Goal: Check status: Check status

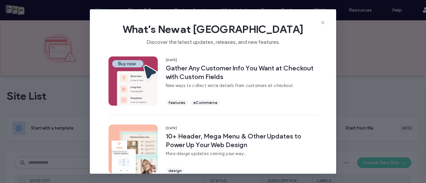
click at [322, 22] on icon at bounding box center [322, 22] width 5 height 5
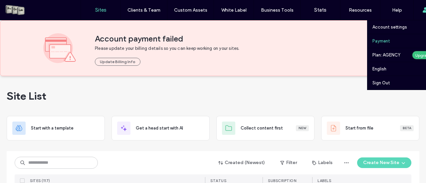
drag, startPoint x: 395, startPoint y: 42, endPoint x: 390, endPoint y: 43, distance: 4.7
click at [395, 42] on link "Payment" at bounding box center [404, 41] width 64 height 14
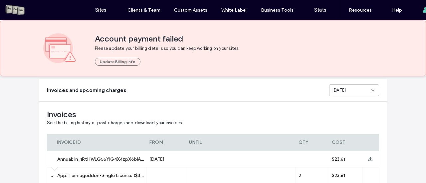
scroll to position [110, 0]
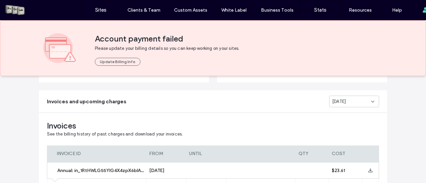
click at [354, 105] on div "[DATE]" at bounding box center [354, 102] width 50 height 12
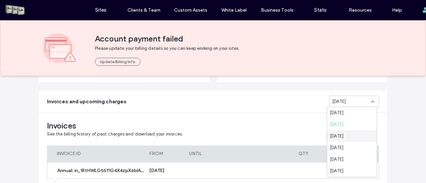
click at [342, 132] on div "[DATE]" at bounding box center [352, 136] width 50 height 12
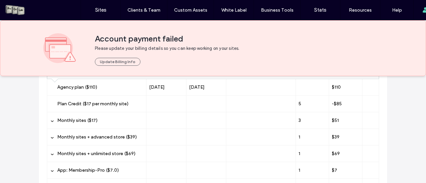
scroll to position [244, 0]
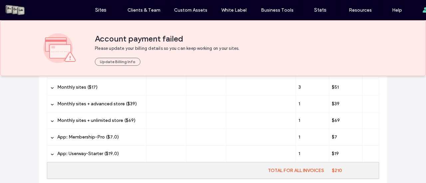
click at [128, 106] on span "Monthly sites + advanced store ($39)" at bounding box center [97, 104] width 80 height 6
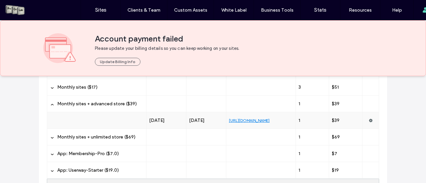
click at [123, 137] on span "Monthly sites + unlimited store ($69)" at bounding box center [96, 137] width 78 height 6
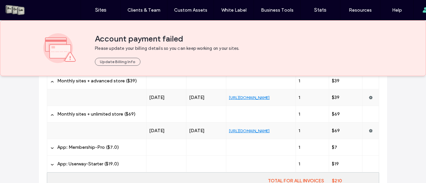
scroll to position [277, 0]
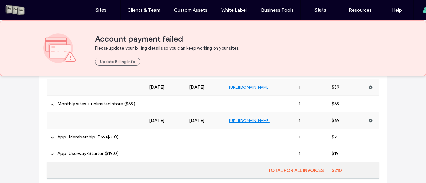
click at [117, 137] on label "App: Membership-Pro ($7.0)" at bounding box center [100, 137] width 86 height 17
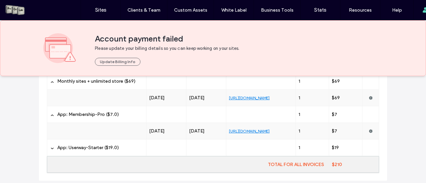
scroll to position [310, 0]
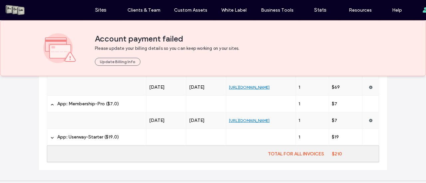
click at [118, 136] on label "App: Userway-Starter ($19.0)" at bounding box center [100, 137] width 86 height 17
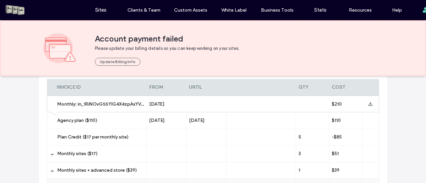
scroll to position [77, 0]
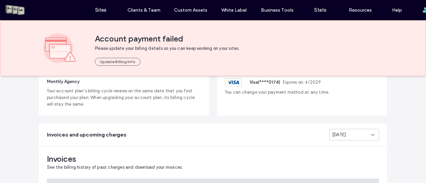
click at [347, 132] on div "[DATE]" at bounding box center [351, 135] width 39 height 7
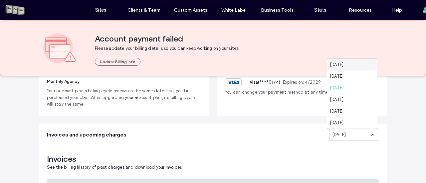
click at [346, 69] on div "[DATE]" at bounding box center [352, 65] width 50 height 12
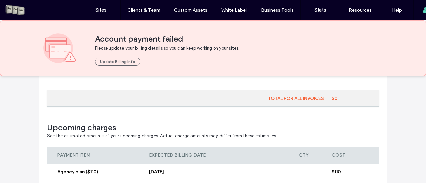
scroll to position [277, 0]
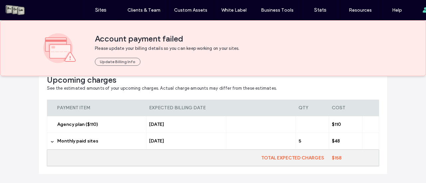
click at [85, 135] on label "Monthly paid sites" at bounding box center [100, 141] width 86 height 17
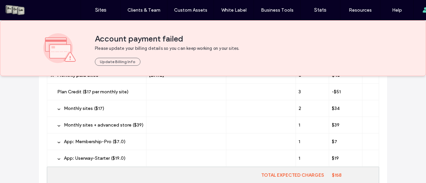
scroll to position [343, 0]
click at [143, 123] on div "Monthly sites + advanced store ($39)" at bounding box center [96, 124] width 99 height 16
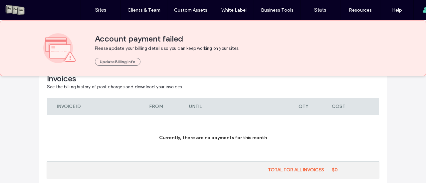
scroll to position [110, 0]
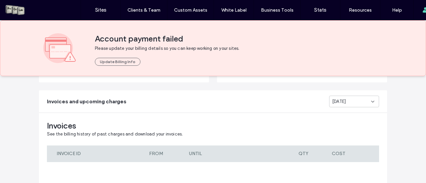
click at [352, 105] on div "[DATE]" at bounding box center [354, 102] width 50 height 12
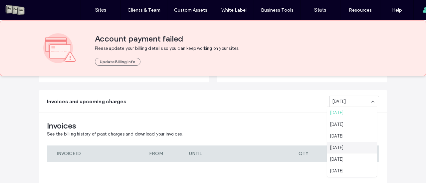
click at [341, 150] on span "[DATE]" at bounding box center [337, 148] width 14 height 7
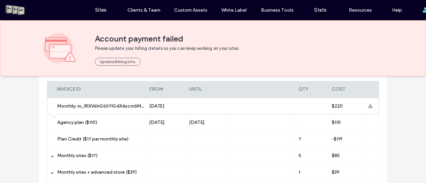
scroll to position [210, 0]
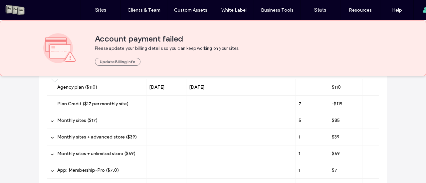
click at [112, 141] on label "Monthly sites + advanced store ($39)" at bounding box center [100, 137] width 86 height 17
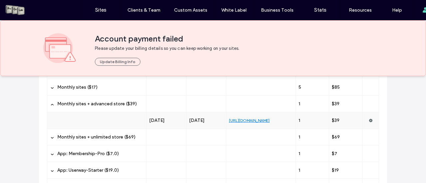
drag, startPoint x: 120, startPoint y: 142, endPoint x: 135, endPoint y: 137, distance: 16.3
click at [120, 142] on label "Monthly sites + unlimited store ($69)" at bounding box center [100, 137] width 86 height 17
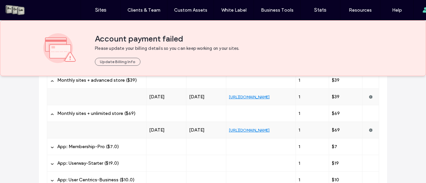
scroll to position [277, 0]
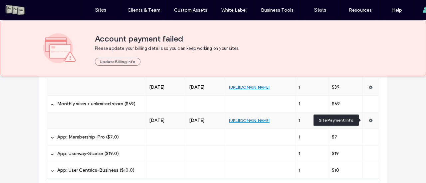
click at [369, 123] on span at bounding box center [371, 120] width 4 height 16
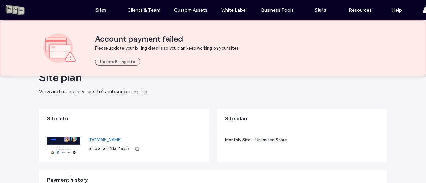
scroll to position [33, 0]
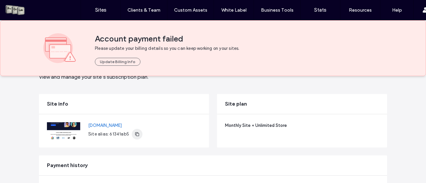
click at [135, 133] on use "button" at bounding box center [137, 134] width 4 height 4
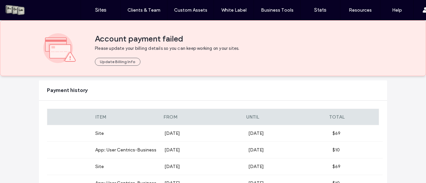
scroll to position [155, 0]
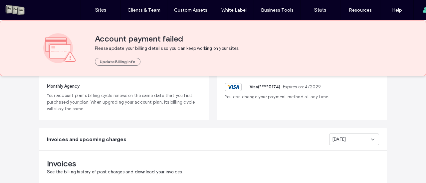
scroll to position [114, 0]
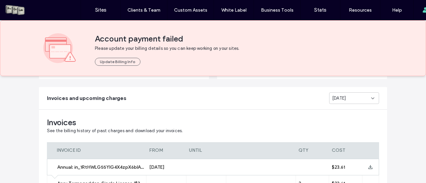
click at [351, 102] on div "[DATE]" at bounding box center [354, 99] width 50 height 12
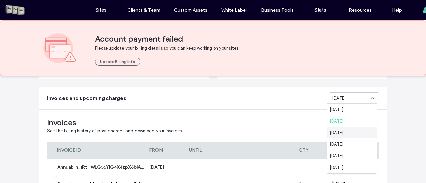
click at [339, 134] on span "[DATE]" at bounding box center [337, 132] width 14 height 7
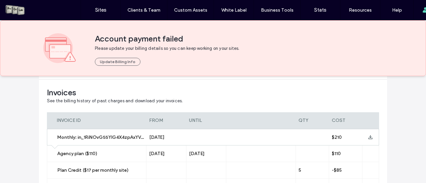
scroll to position [77, 0]
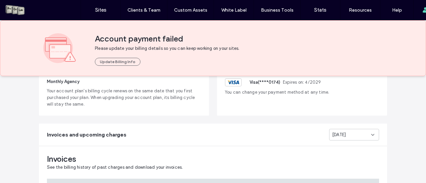
click at [349, 134] on div "[DATE]" at bounding box center [351, 135] width 39 height 7
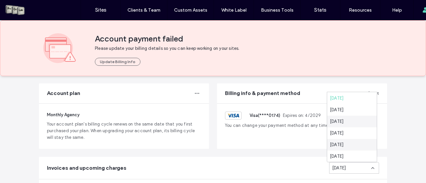
scroll to position [33, 0]
click at [341, 133] on span "[DATE]" at bounding box center [337, 134] width 14 height 7
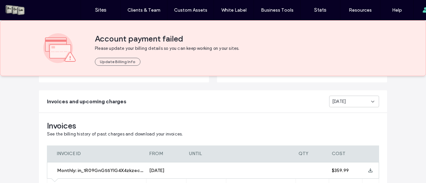
scroll to position [110, 0]
click at [352, 100] on div "[DATE]" at bounding box center [351, 101] width 39 height 7
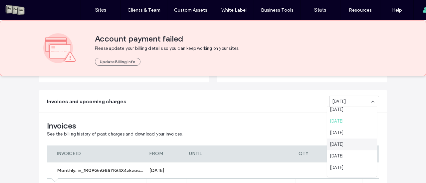
scroll to position [67, 0]
click at [343, 151] on span "[DATE]" at bounding box center [337, 151] width 14 height 7
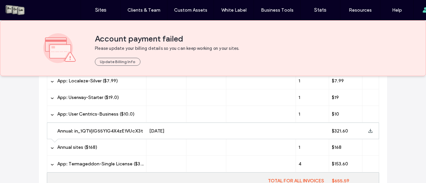
scroll to position [343, 0]
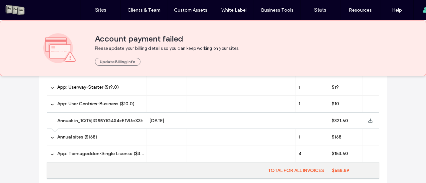
click at [95, 148] on label "App: Termageddon-Single License ($38.4)" at bounding box center [100, 154] width 86 height 17
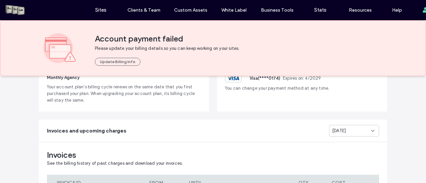
scroll to position [77, 0]
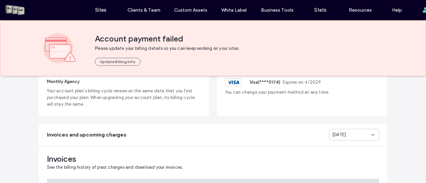
click at [346, 132] on span "[DATE]" at bounding box center [339, 135] width 14 height 7
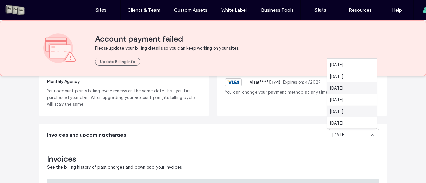
scroll to position [33, 0]
click at [343, 104] on span "[DATE]" at bounding box center [337, 101] width 14 height 7
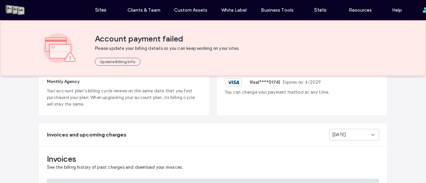
click at [342, 135] on span "[DATE]" at bounding box center [339, 135] width 14 height 7
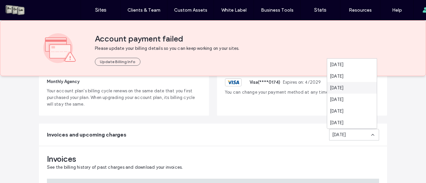
click at [343, 86] on span "[DATE]" at bounding box center [337, 88] width 14 height 7
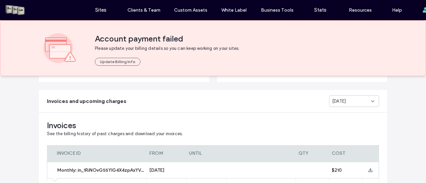
scroll to position [110, 0]
click at [351, 103] on div "[DATE]" at bounding box center [351, 101] width 39 height 7
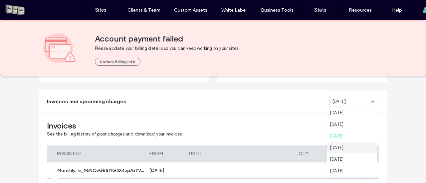
click at [341, 145] on span "[DATE]" at bounding box center [337, 148] width 14 height 7
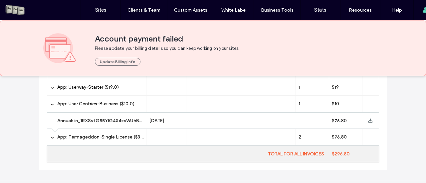
click at [174, 132] on div at bounding box center [166, 137] width 40 height 16
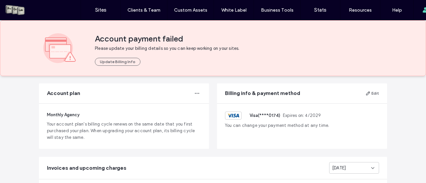
scroll to position [77, 0]
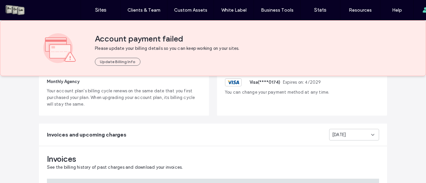
click at [343, 132] on span "[DATE]" at bounding box center [339, 135] width 14 height 7
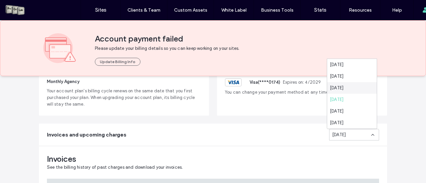
click at [363, 92] on div "[DATE]" at bounding box center [352, 88] width 50 height 12
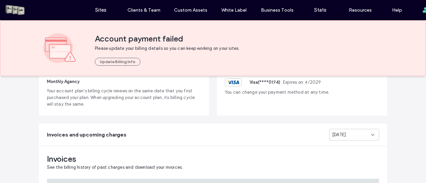
click at [352, 130] on div "[DATE]" at bounding box center [354, 135] width 50 height 12
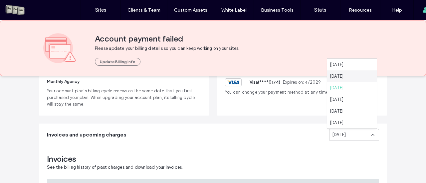
click at [343, 77] on span "[DATE]" at bounding box center [337, 76] width 14 height 7
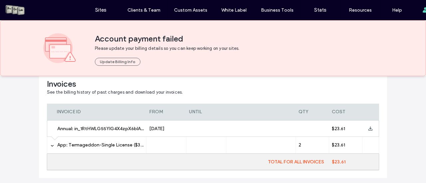
scroll to position [177, 0]
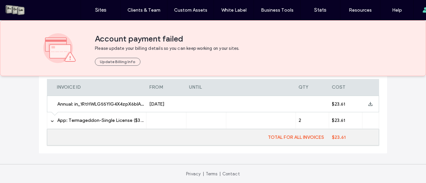
click at [166, 125] on div at bounding box center [166, 120] width 40 height 16
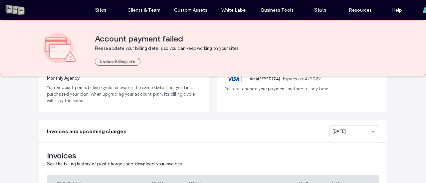
scroll to position [77, 0]
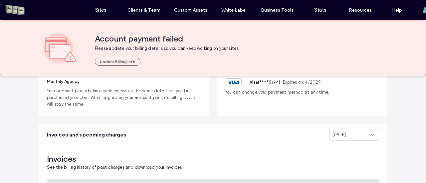
click at [354, 137] on div "[DATE]" at bounding box center [351, 135] width 39 height 7
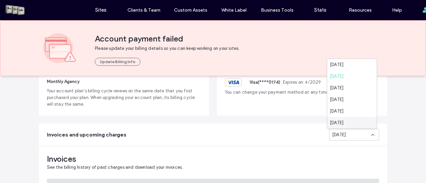
click at [343, 126] on span "[DATE]" at bounding box center [337, 123] width 14 height 7
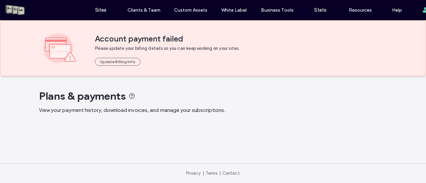
click at [0, 183] on div at bounding box center [0, 183] width 0 height 0
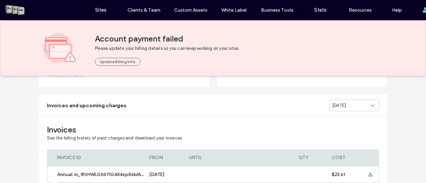
scroll to position [114, 0]
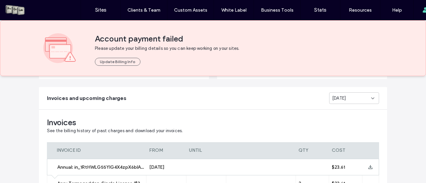
click at [351, 96] on div "[DATE]" at bounding box center [351, 98] width 39 height 7
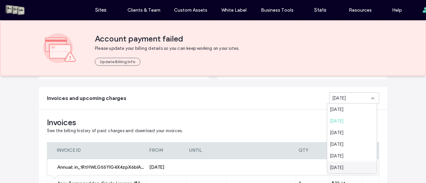
scroll to position [33, 0]
click at [341, 146] on span "[DATE]" at bounding box center [337, 146] width 14 height 7
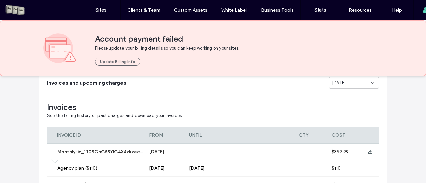
scroll to position [114, 0]
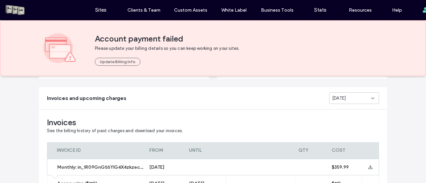
click at [348, 102] on div "[DATE]" at bounding box center [354, 99] width 50 height 12
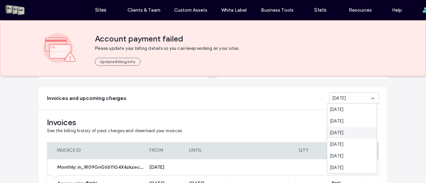
scroll to position [33, 0]
click at [342, 133] on span "[DATE]" at bounding box center [337, 134] width 14 height 7
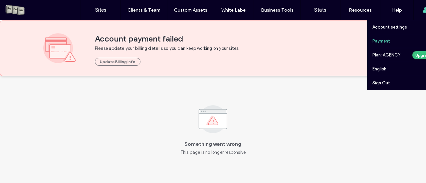
click at [395, 46] on link "Payment" at bounding box center [404, 41] width 64 height 14
click at [388, 46] on link "Payment" at bounding box center [404, 41] width 64 height 14
click at [388, 31] on link "Account settings" at bounding box center [404, 27] width 64 height 14
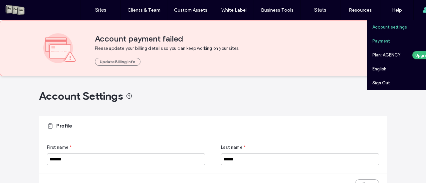
click at [385, 47] on link "Payment" at bounding box center [404, 41] width 64 height 14
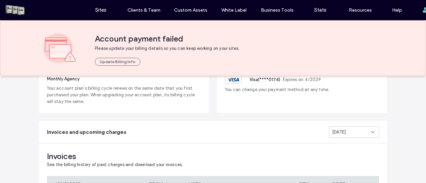
scroll to position [81, 0]
click at [346, 132] on span "[DATE]" at bounding box center [339, 131] width 14 height 7
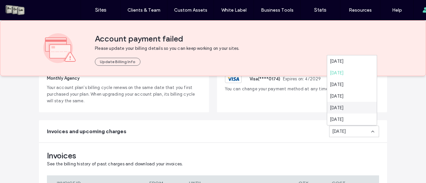
click at [342, 106] on span "[DATE]" at bounding box center [337, 107] width 14 height 7
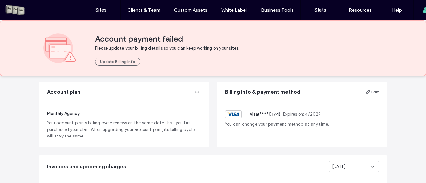
scroll to position [44, 0]
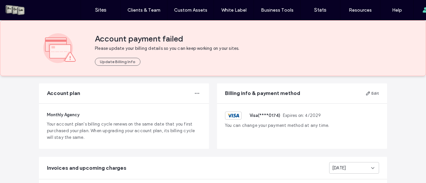
click at [346, 165] on span "[DATE]" at bounding box center [339, 168] width 14 height 7
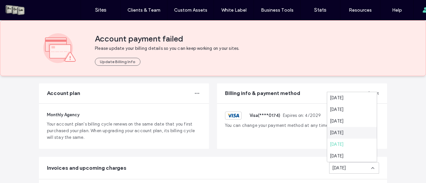
click at [343, 138] on div "[DATE]" at bounding box center [352, 133] width 50 height 12
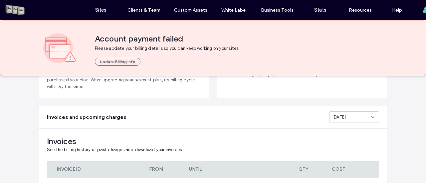
scroll to position [94, 0]
click at [345, 117] on span "[DATE]" at bounding box center [339, 118] width 14 height 7
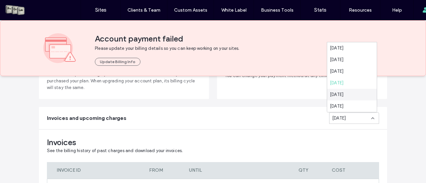
click at [343, 98] on span "[DATE]" at bounding box center [337, 95] width 14 height 7
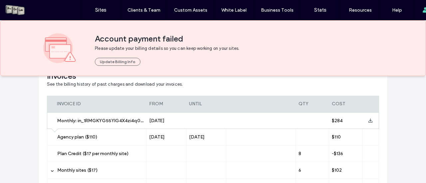
scroll to position [127, 0]
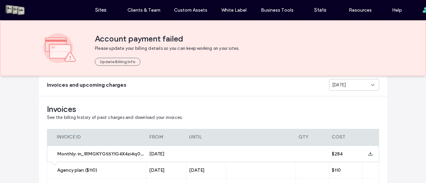
click at [341, 87] on span "[DATE]" at bounding box center [339, 85] width 14 height 7
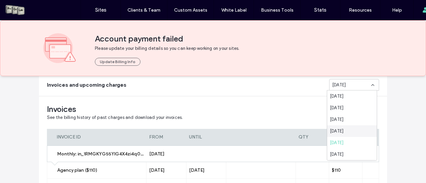
click at [338, 129] on span "[DATE]" at bounding box center [337, 131] width 14 height 7
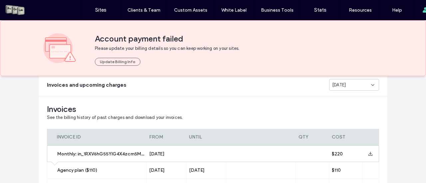
click at [342, 87] on span "[DATE]" at bounding box center [339, 85] width 14 height 7
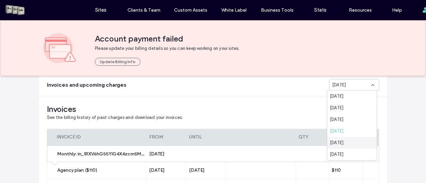
click at [342, 144] on span "[DATE]" at bounding box center [337, 143] width 14 height 7
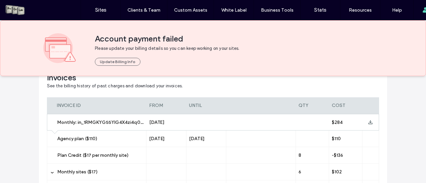
scroll to position [194, 0]
